Goal: Task Accomplishment & Management: Manage account settings

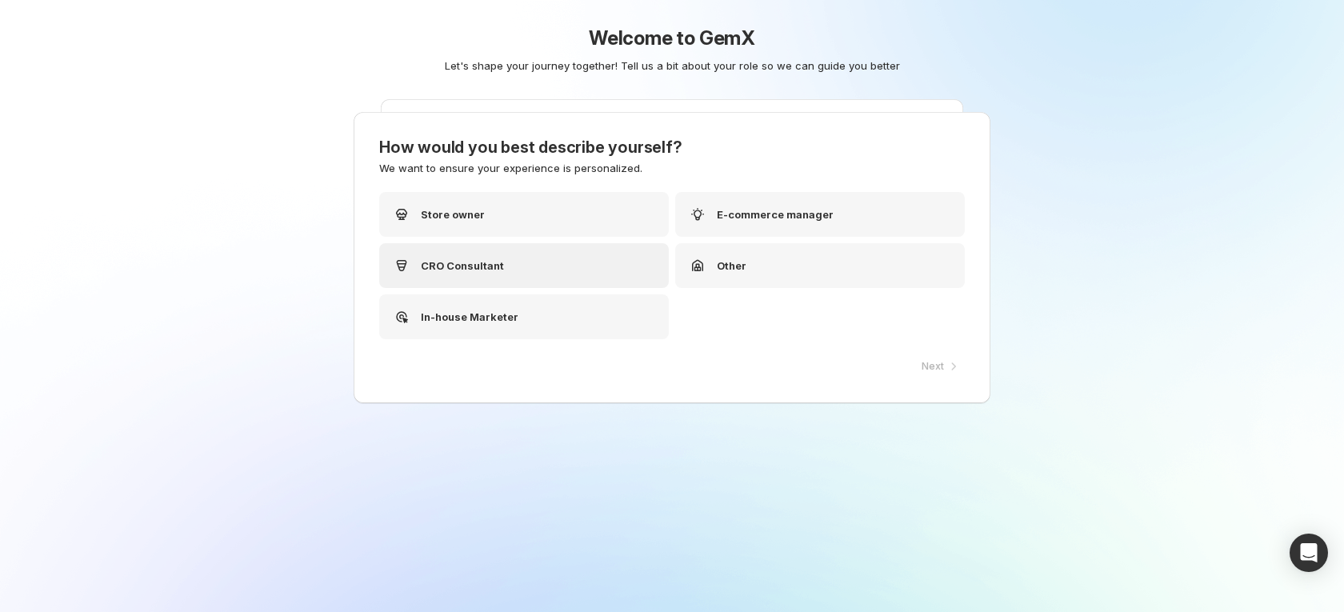
click at [577, 271] on div "CRO Consultant" at bounding box center [524, 265] width 290 height 45
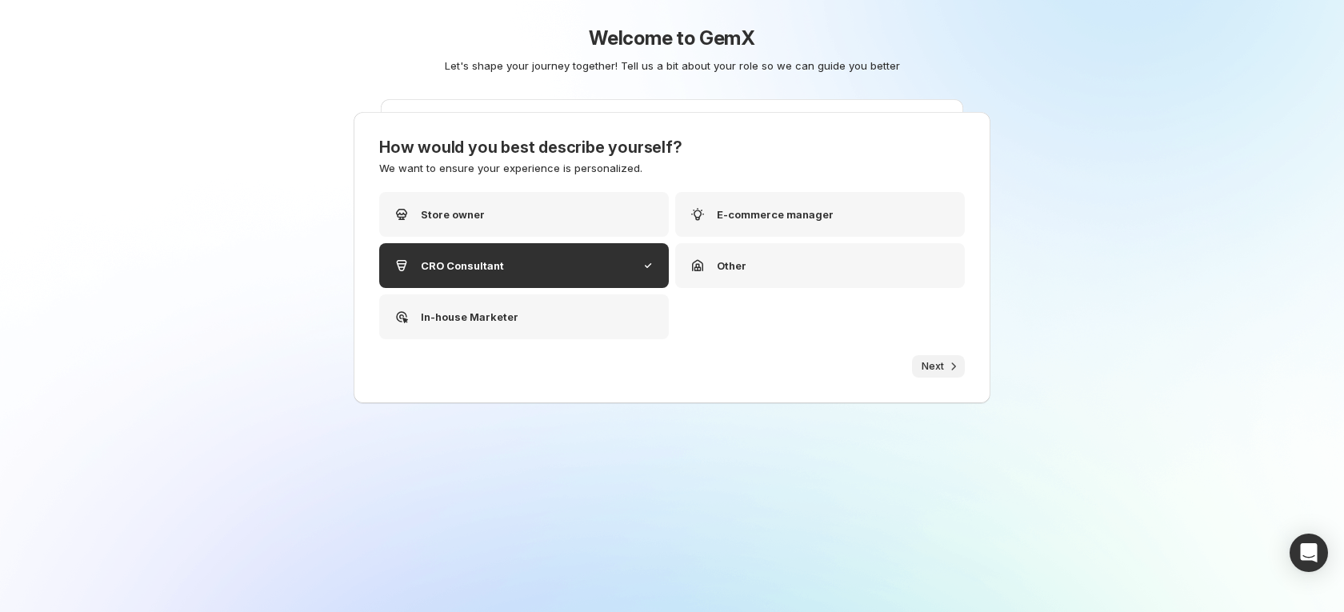
click at [945, 372] on button "Next" at bounding box center [938, 366] width 53 height 22
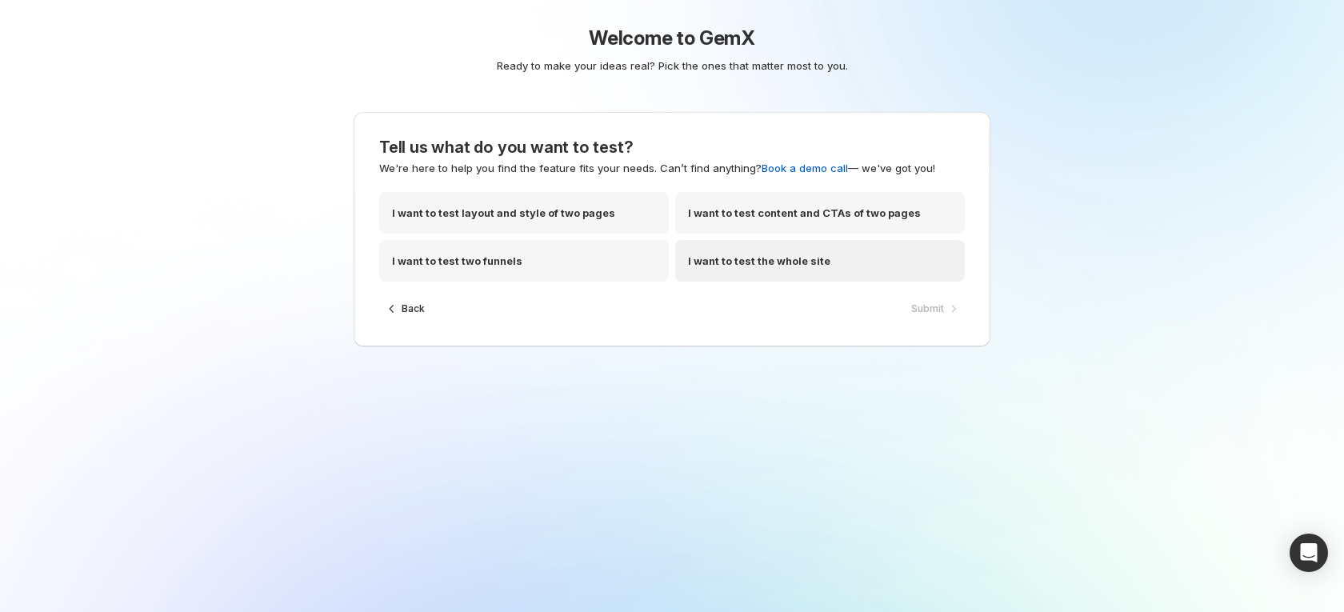
click at [845, 274] on div "I want to test the whole site" at bounding box center [820, 261] width 290 height 42
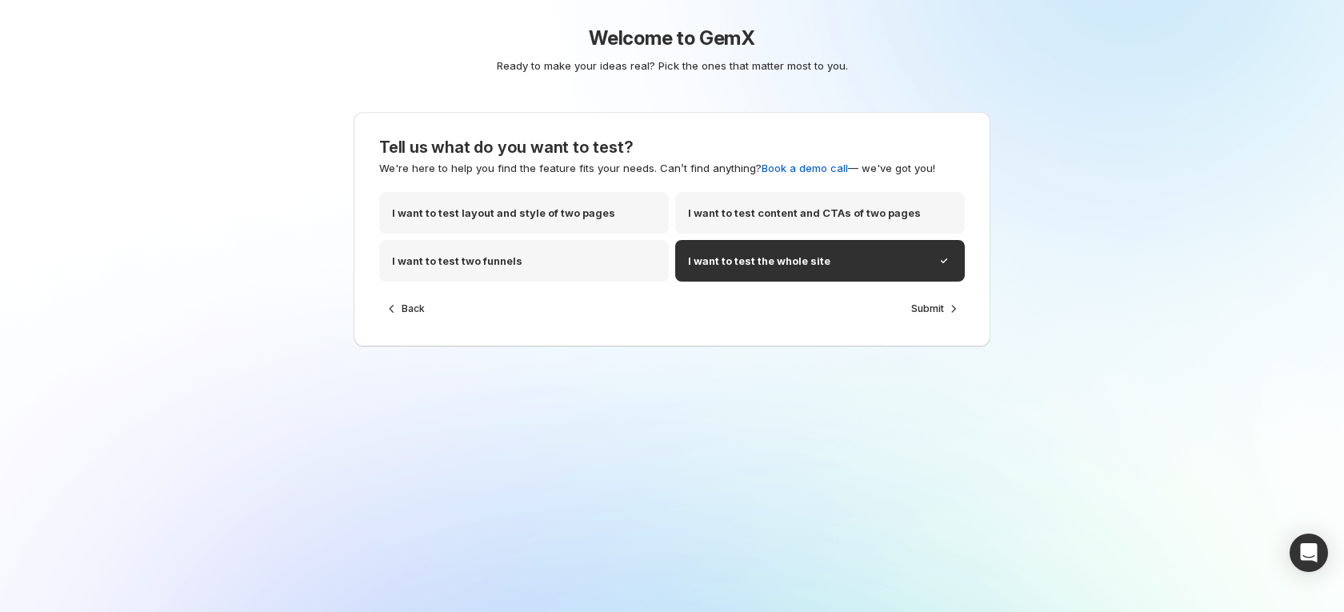
click at [938, 330] on div "Tell us what do you want to test? We're here to help you find the feature fits …" at bounding box center [671, 229] width 637 height 234
click at [934, 310] on span "Submit" at bounding box center [927, 308] width 33 height 13
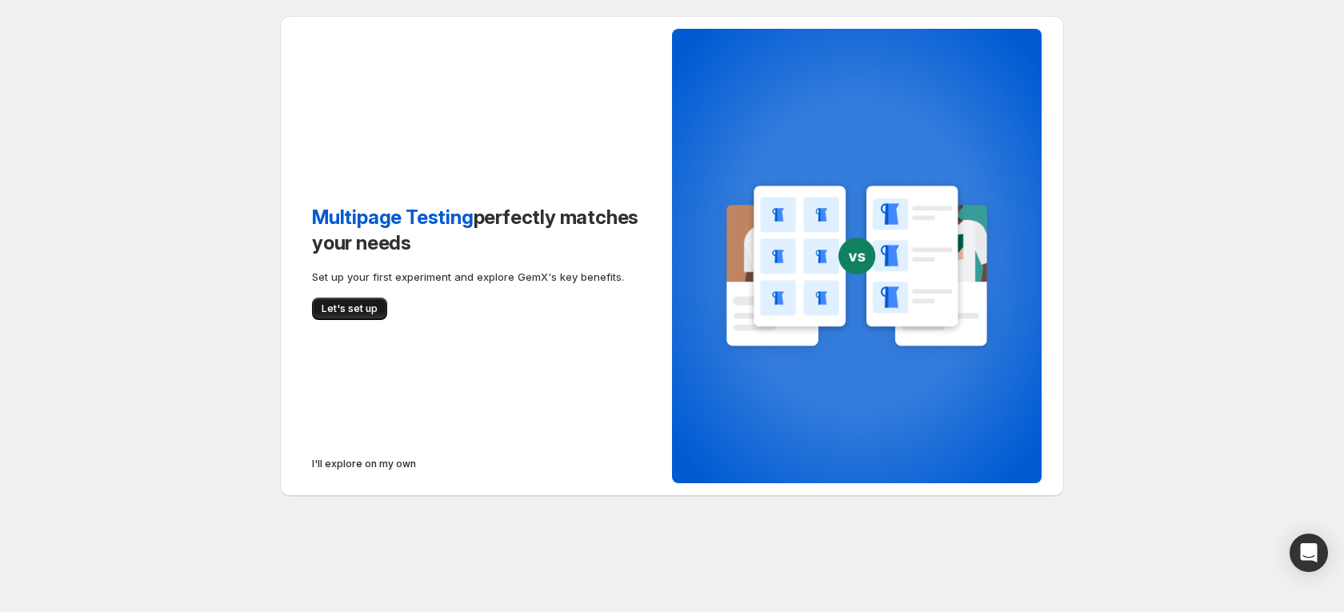
click at [361, 307] on span "Let's set up" at bounding box center [350, 308] width 56 height 13
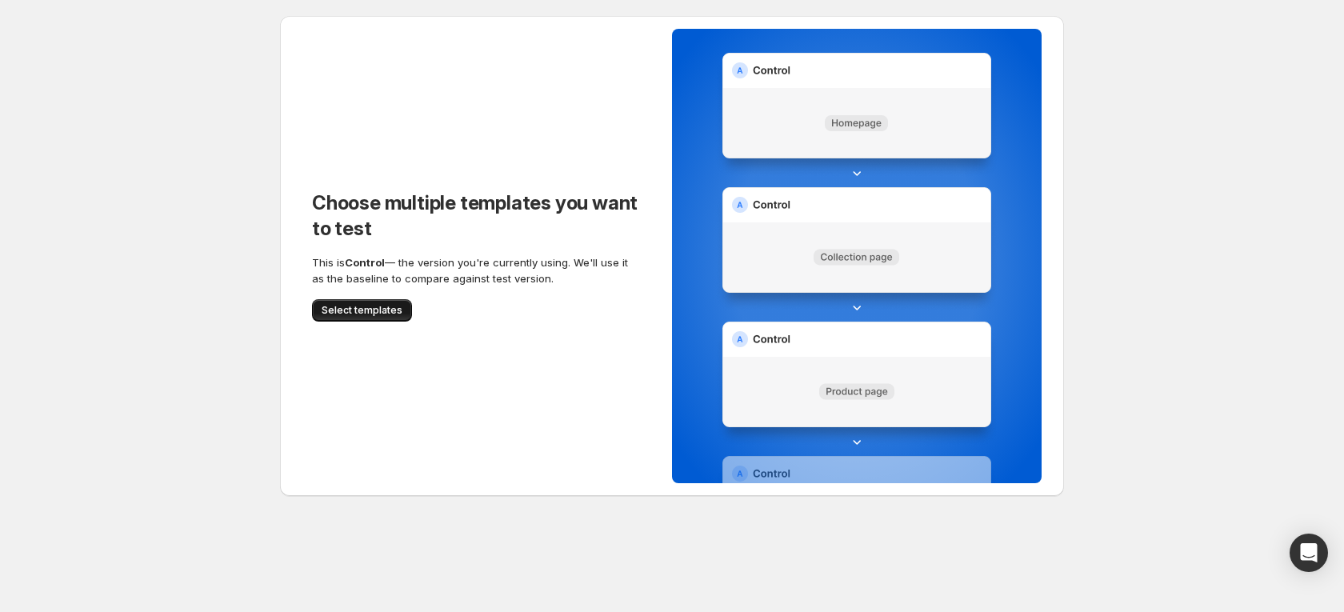
click at [359, 302] on button "Select templates" at bounding box center [362, 310] width 100 height 22
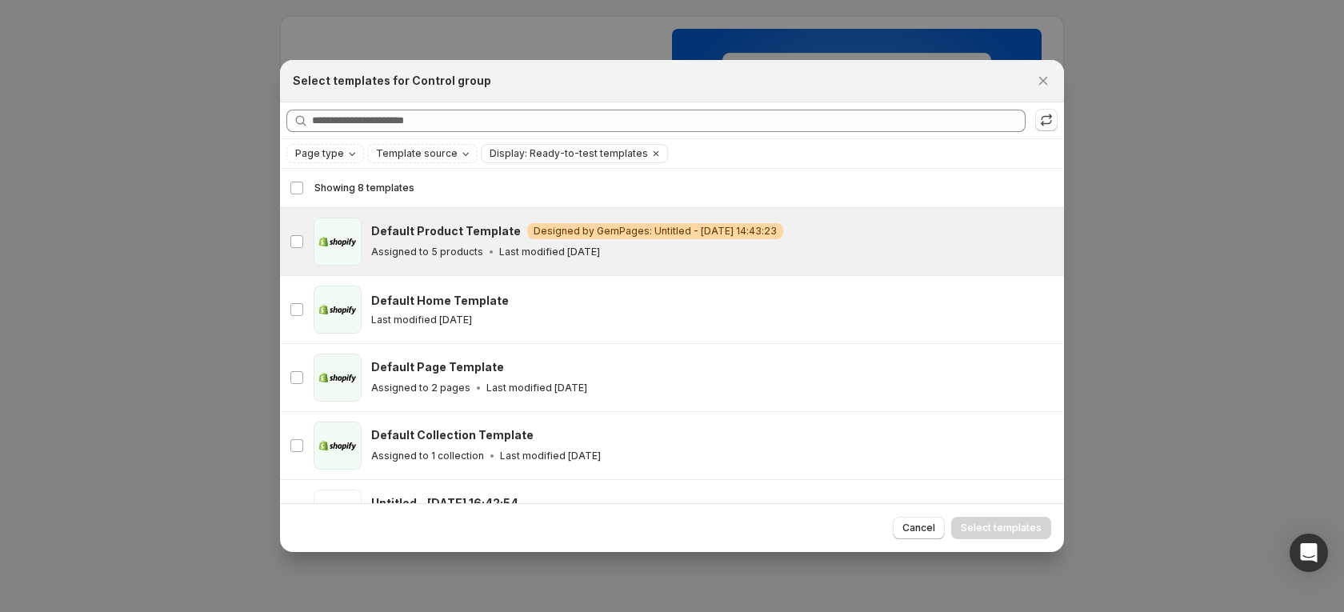
click at [808, 254] on div "Assigned to 5 products Last modified 3 years ago" at bounding box center [710, 252] width 678 height 16
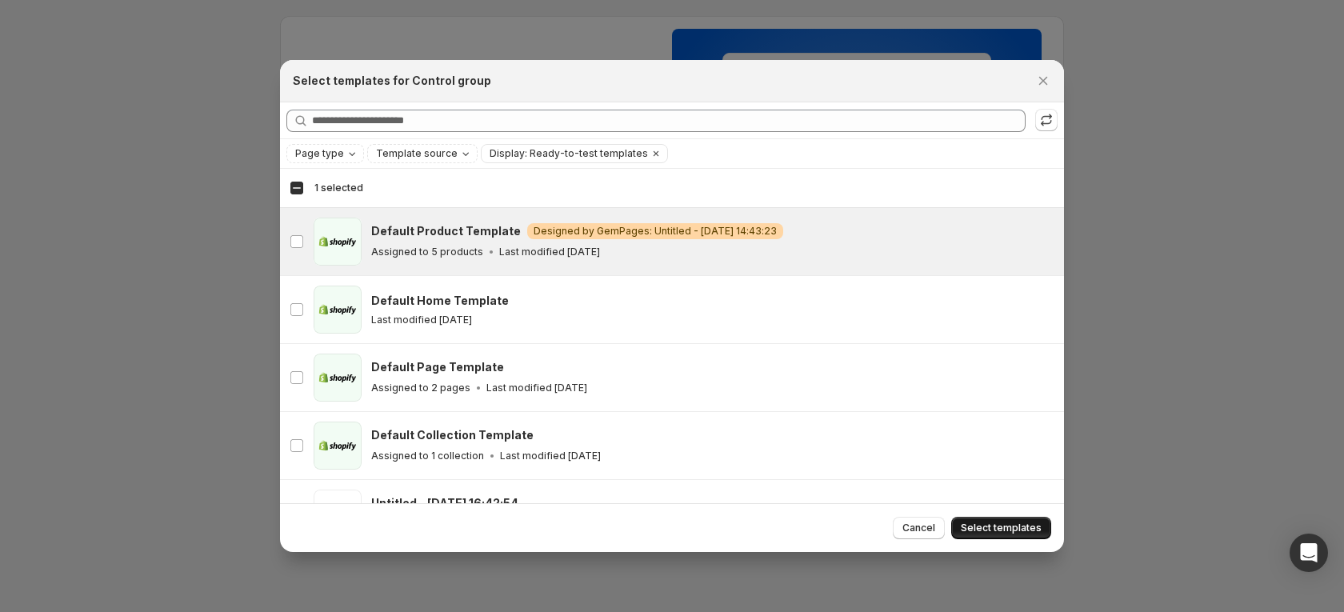
click at [1006, 518] on button "Select templates" at bounding box center [1001, 528] width 100 height 22
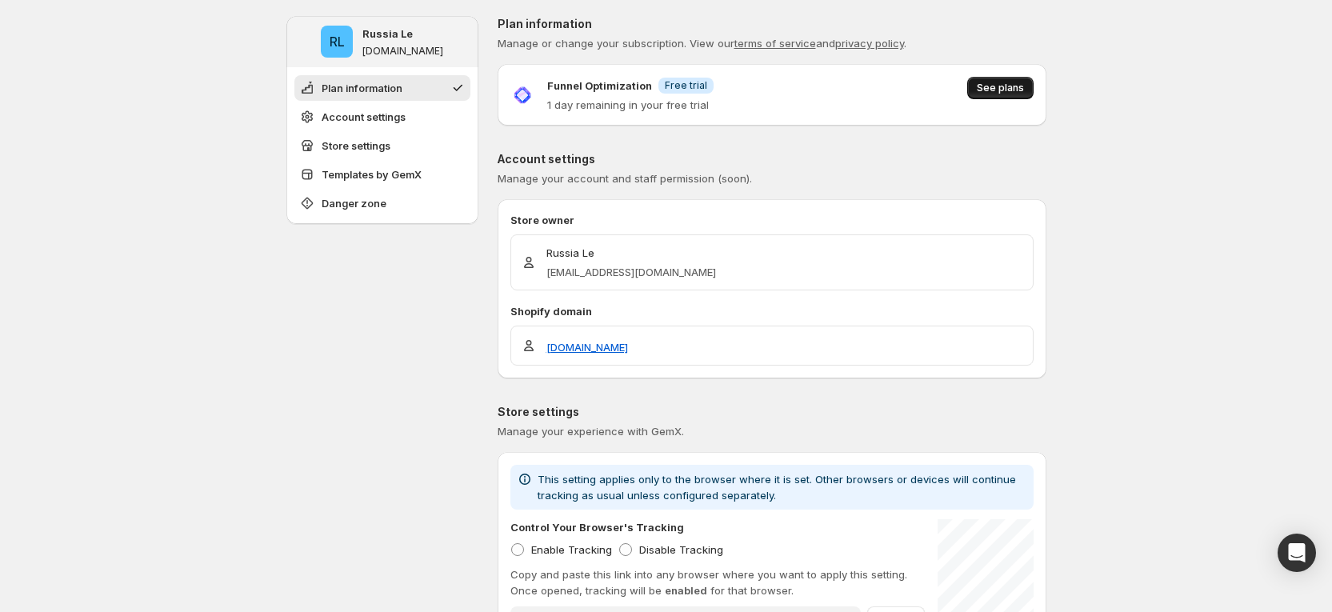
click at [1004, 86] on span "See plans" at bounding box center [1000, 88] width 47 height 13
click at [1012, 78] on button "See plans" at bounding box center [1000, 88] width 66 height 22
click at [1012, 87] on span "See plans" at bounding box center [1000, 88] width 47 height 13
click at [1001, 89] on span "See plans" at bounding box center [1000, 88] width 47 height 13
click at [993, 77] on button "See plans" at bounding box center [1000, 88] width 66 height 22
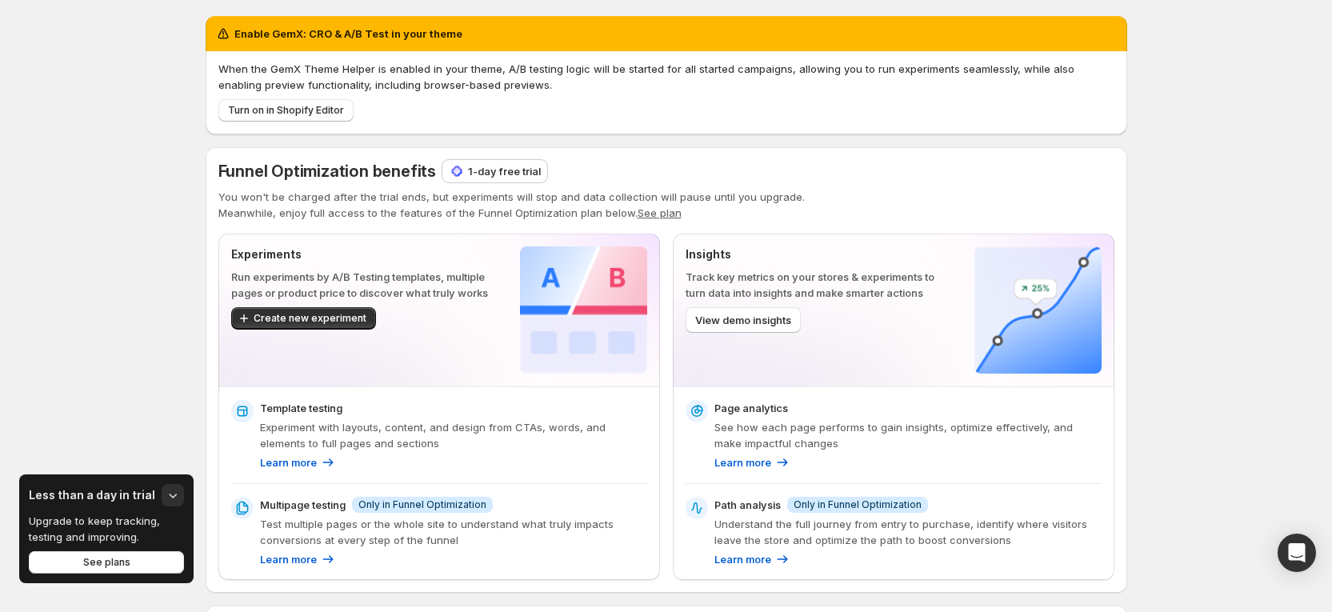
click at [476, 174] on p "1-day free trial" at bounding box center [504, 171] width 73 height 16
click at [495, 164] on p "1-day free trial" at bounding box center [504, 171] width 73 height 16
click at [497, 174] on p "1-day free trial" at bounding box center [504, 171] width 73 height 16
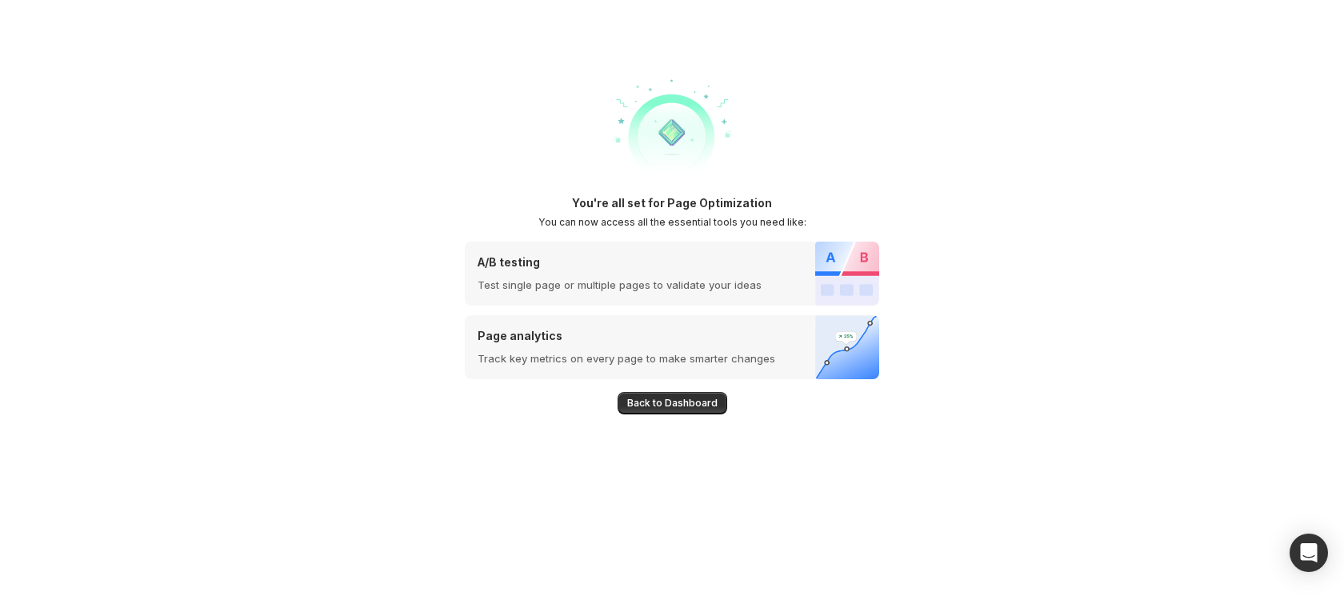
click at [693, 400] on span "Back to Dashboard" at bounding box center [672, 403] width 90 height 13
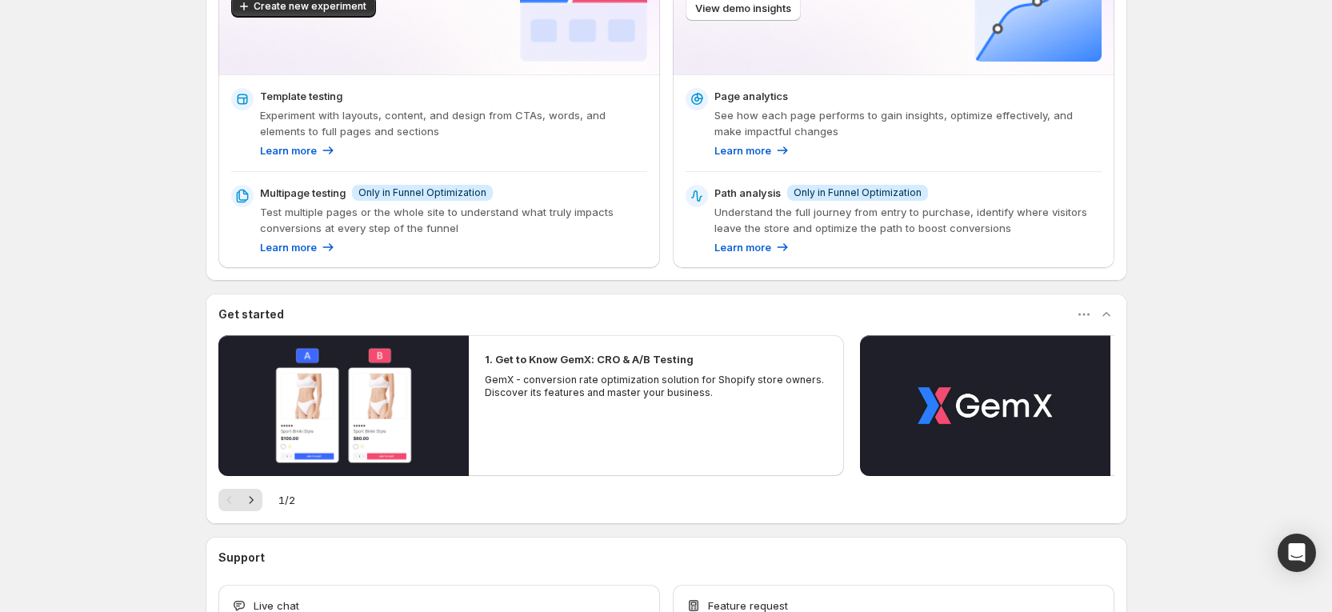
scroll to position [425, 0]
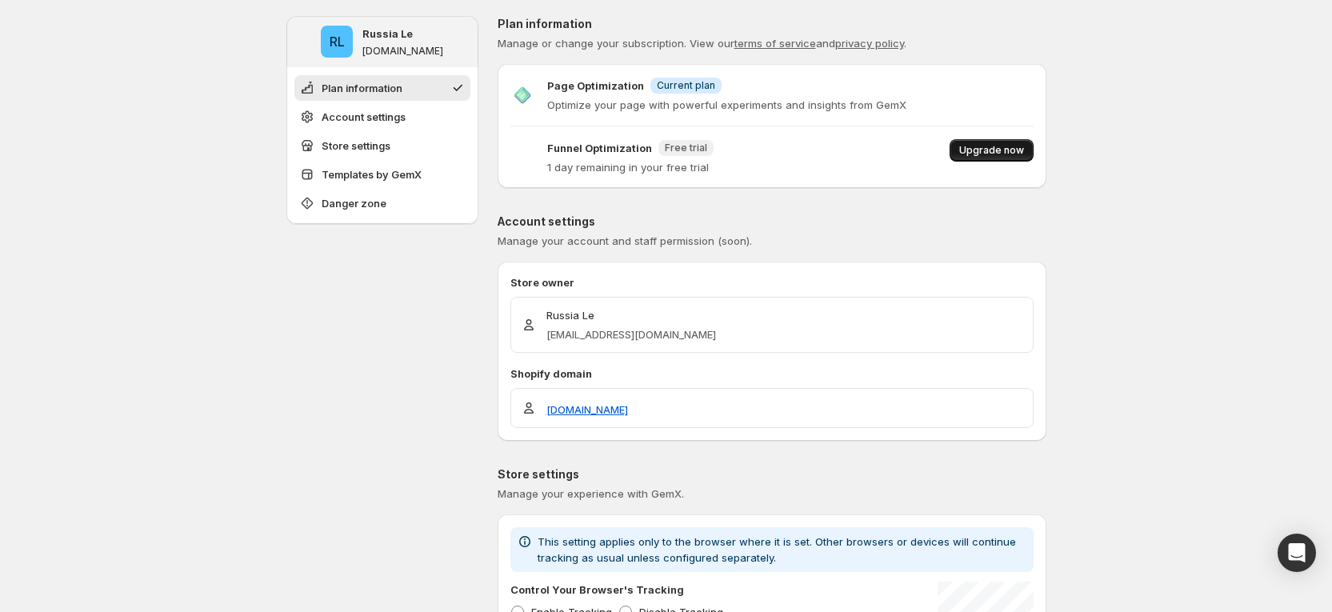
click at [991, 147] on span "Upgrade now" at bounding box center [991, 150] width 65 height 13
click at [978, 153] on span "Upgrade now" at bounding box center [991, 150] width 65 height 13
click at [980, 145] on span "Upgrade now" at bounding box center [991, 150] width 65 height 13
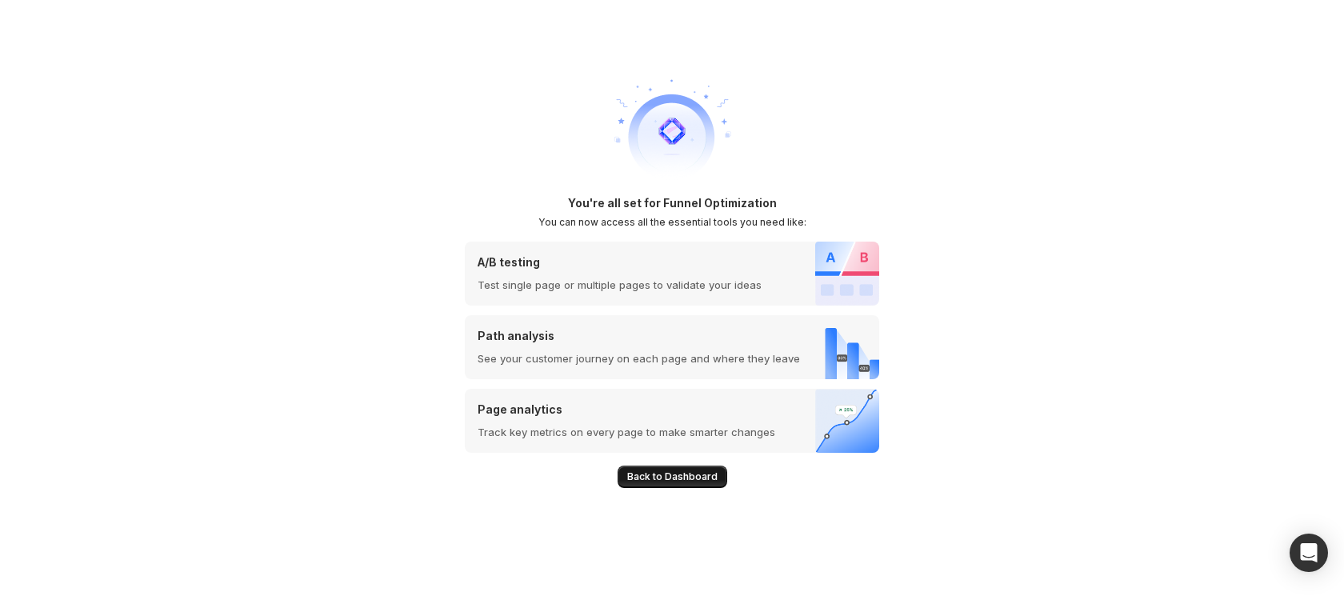
click at [667, 474] on span "Back to Dashboard" at bounding box center [672, 476] width 90 height 13
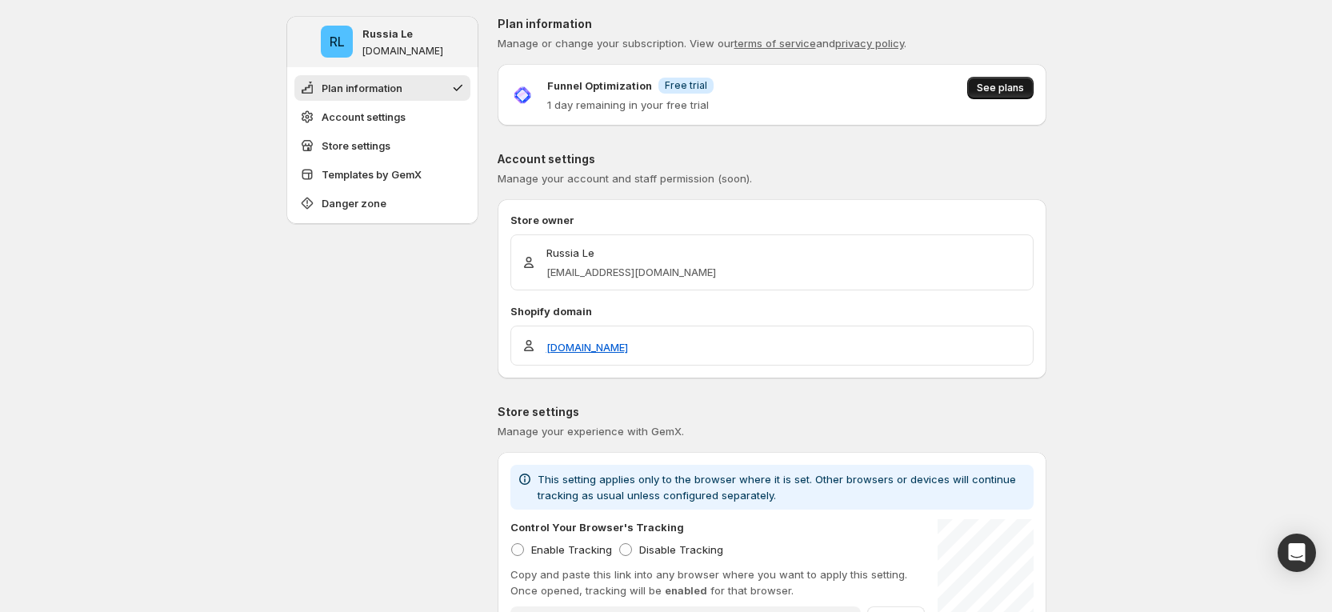
click at [994, 81] on button "See plans" at bounding box center [1000, 88] width 66 height 22
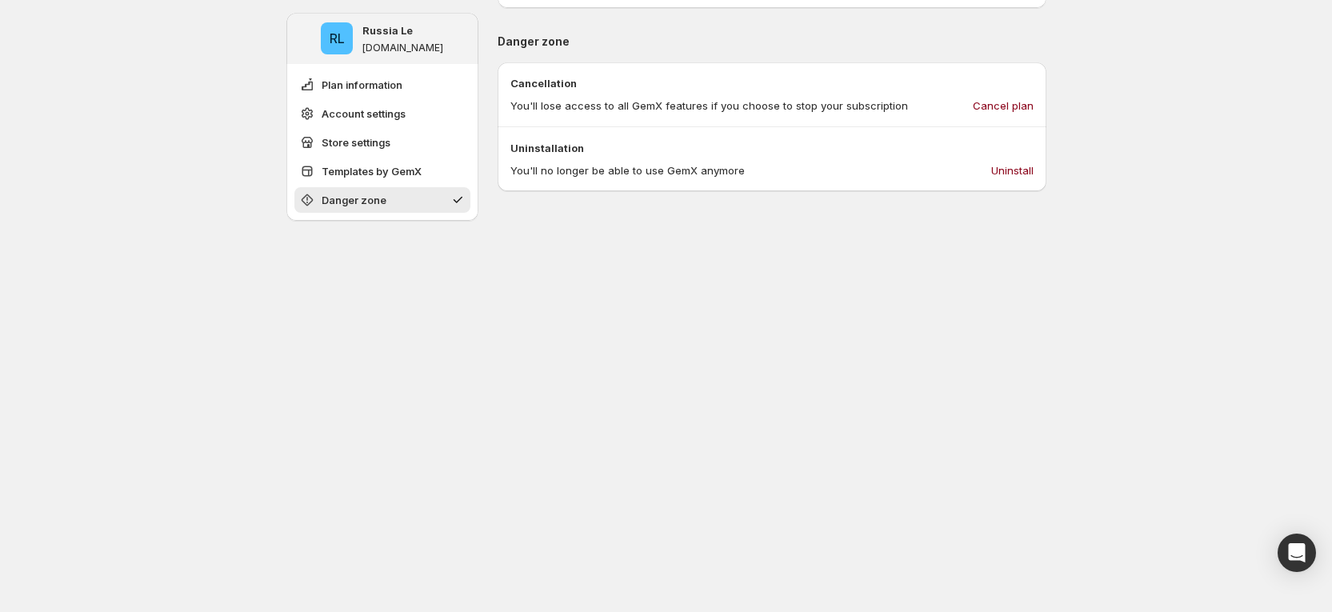
scroll to position [1028, 0]
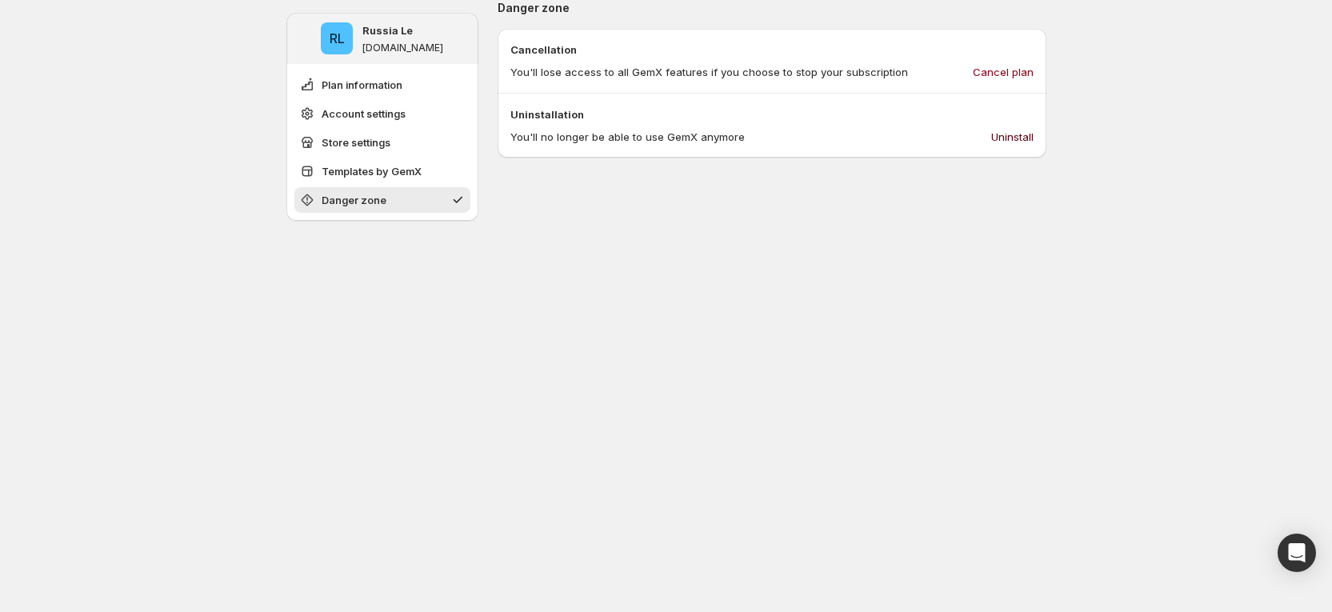
click at [1013, 141] on span "Uninstall" at bounding box center [1012, 137] width 42 height 16
